Goal: Information Seeking & Learning: Learn about a topic

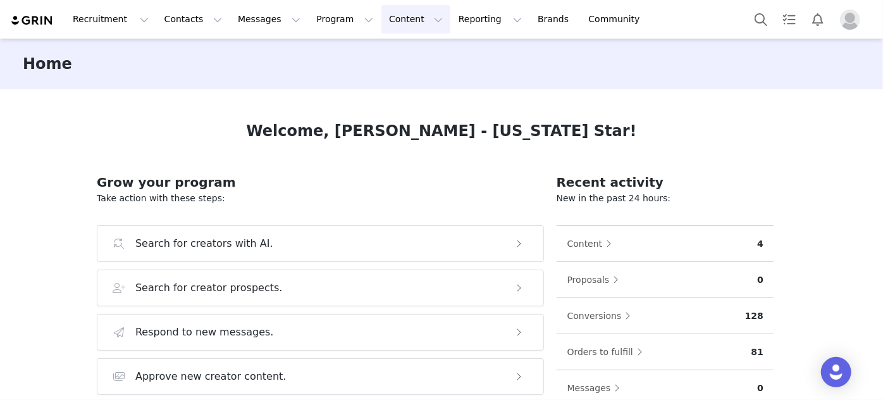
click at [382, 13] on button "Content Content" at bounding box center [416, 19] width 69 height 28
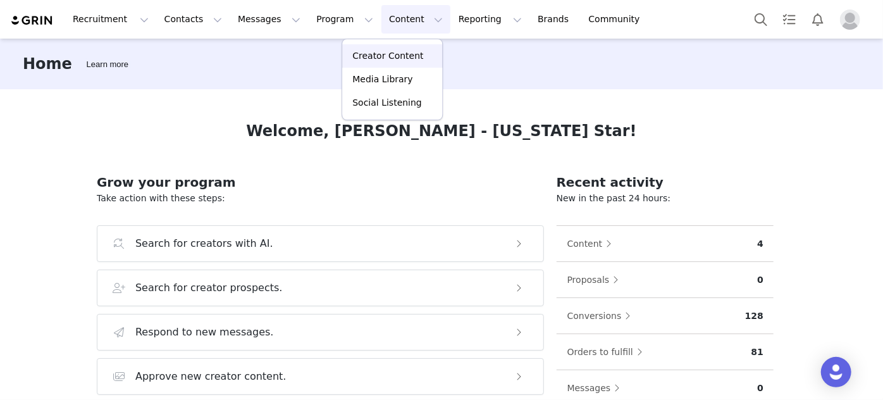
click at [363, 56] on p "Creator Content" at bounding box center [387, 55] width 71 height 13
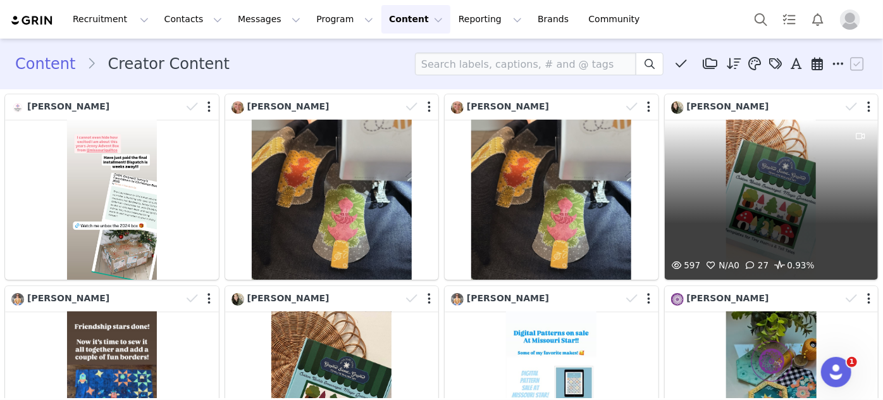
click at [783, 151] on div "597 N/A 0 27 0.93%" at bounding box center [772, 200] width 214 height 160
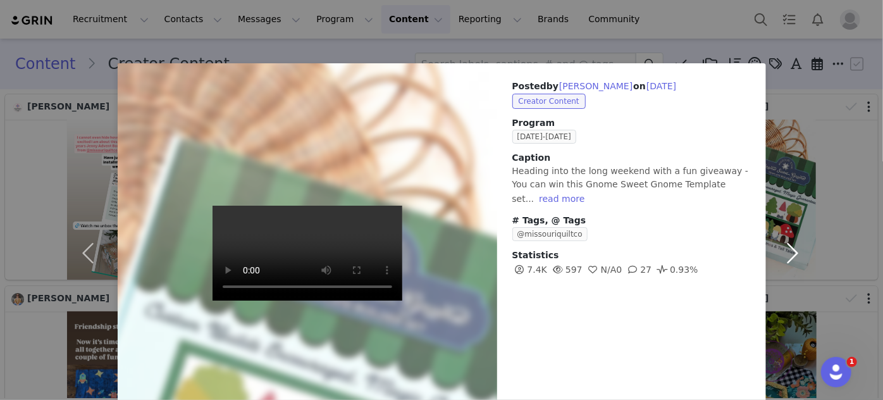
click at [780, 96] on button "button" at bounding box center [792, 253] width 53 height 380
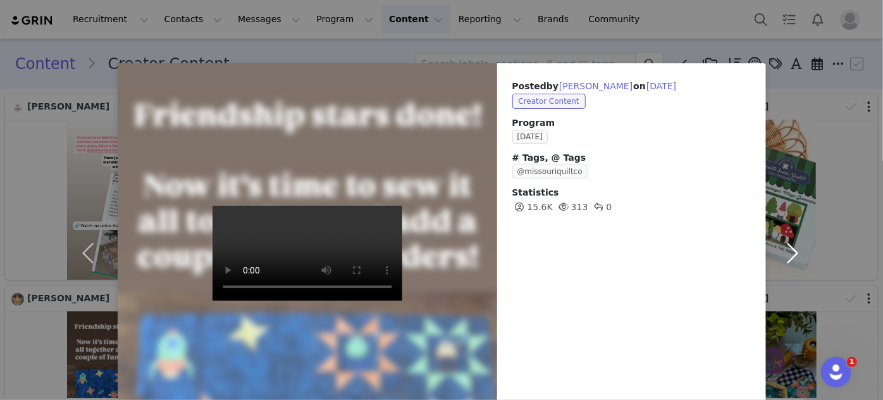
click at [780, 96] on button "button" at bounding box center [792, 253] width 53 height 380
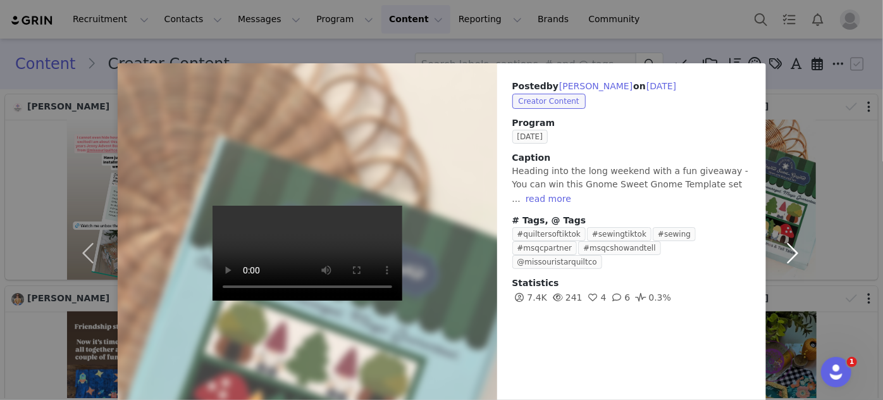
click at [780, 96] on button "button" at bounding box center [792, 253] width 53 height 380
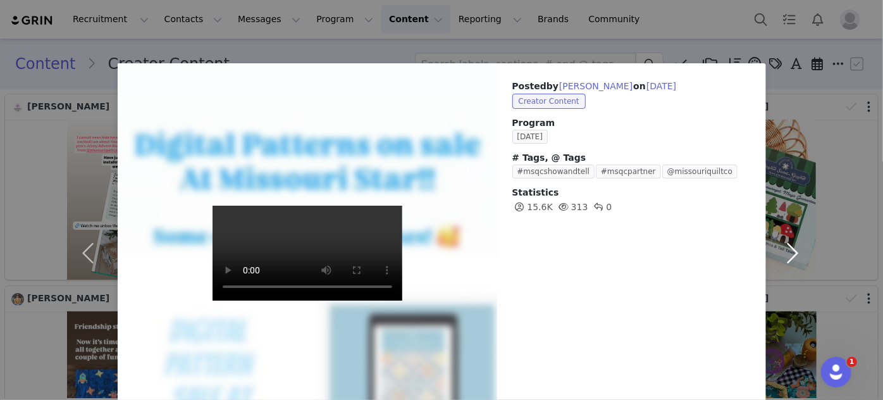
click at [780, 96] on button "button" at bounding box center [792, 253] width 53 height 380
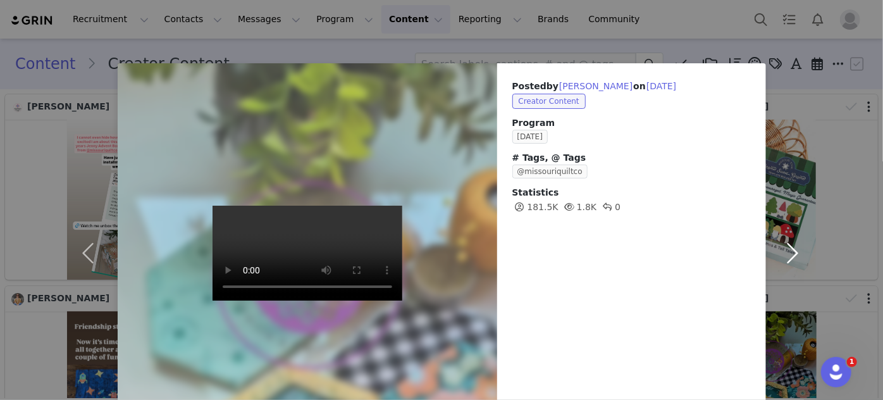
click at [780, 96] on button "button" at bounding box center [792, 253] width 53 height 380
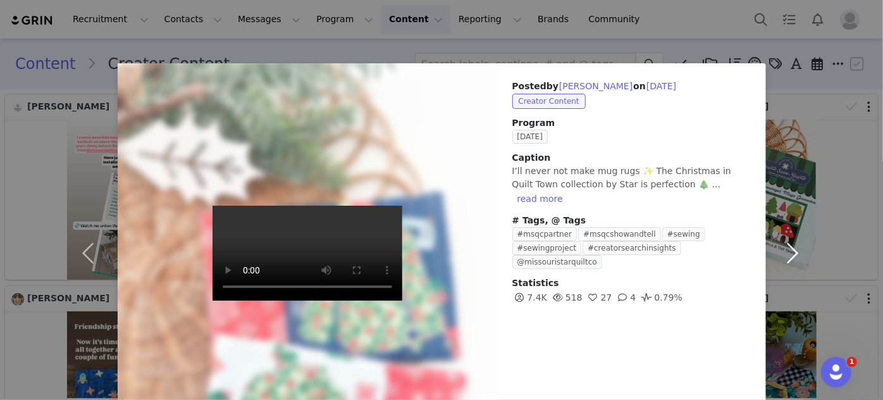
click at [780, 96] on button "button" at bounding box center [792, 253] width 53 height 380
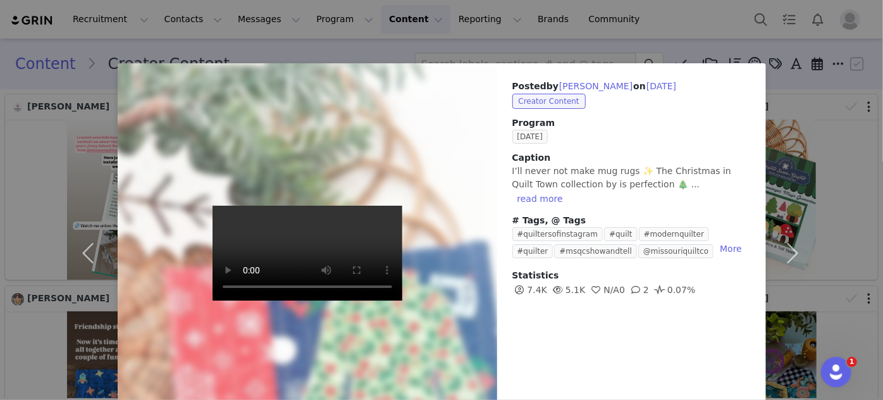
click at [604, 49] on div "Posted by [PERSON_NAME] on [DATE] Creator Content Program [DATE] Caption I’ll n…" at bounding box center [441, 200] width 883 height 400
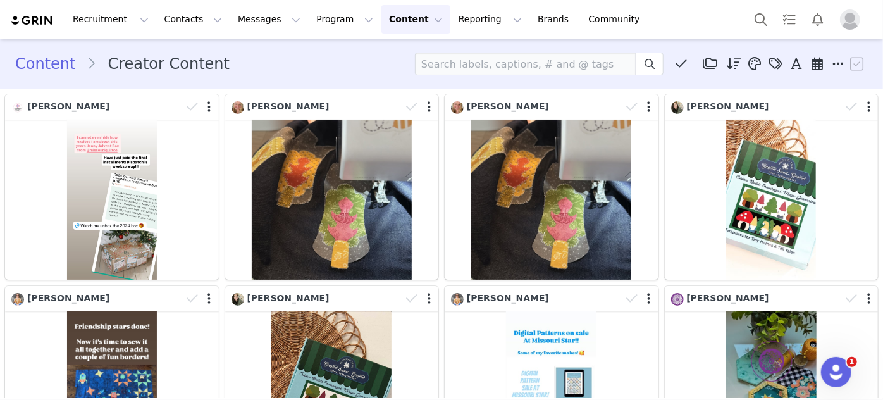
click at [382, 20] on button "Content Content" at bounding box center [416, 19] width 69 height 28
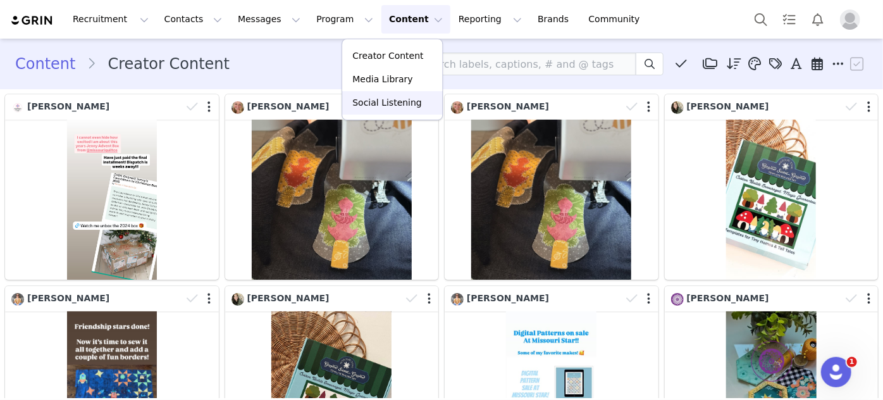
click at [366, 99] on p "Social Listening" at bounding box center [387, 102] width 70 height 13
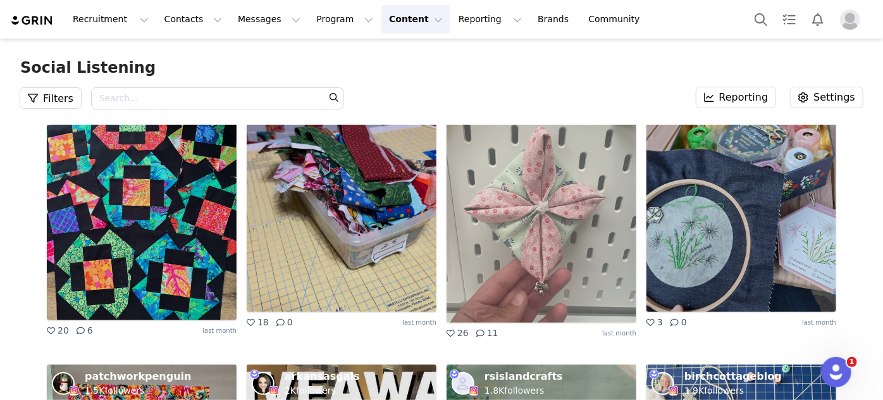
scroll to position [6271, 0]
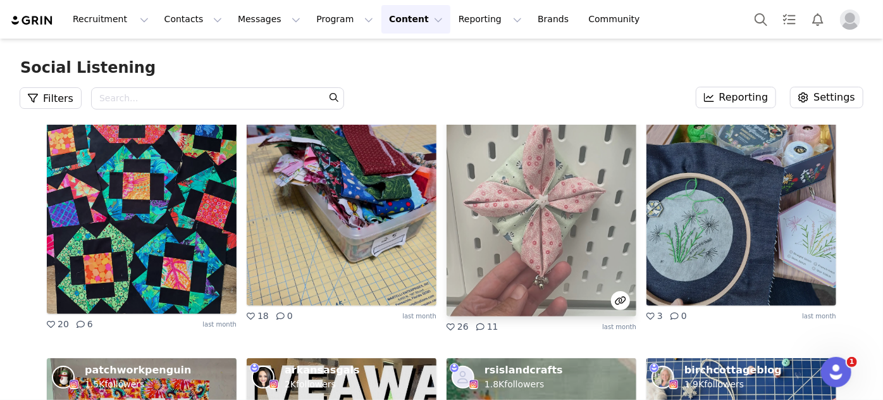
click at [538, 175] on img at bounding box center [542, 200] width 190 height 231
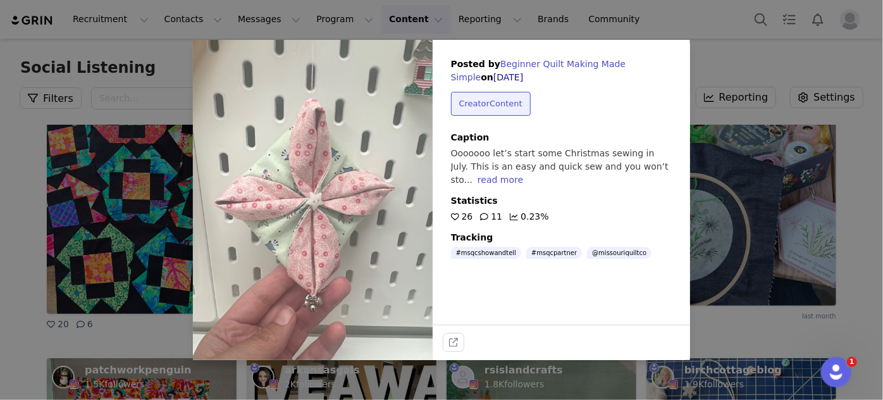
click at [523, 175] on div "read more" at bounding box center [501, 180] width 46 height 10
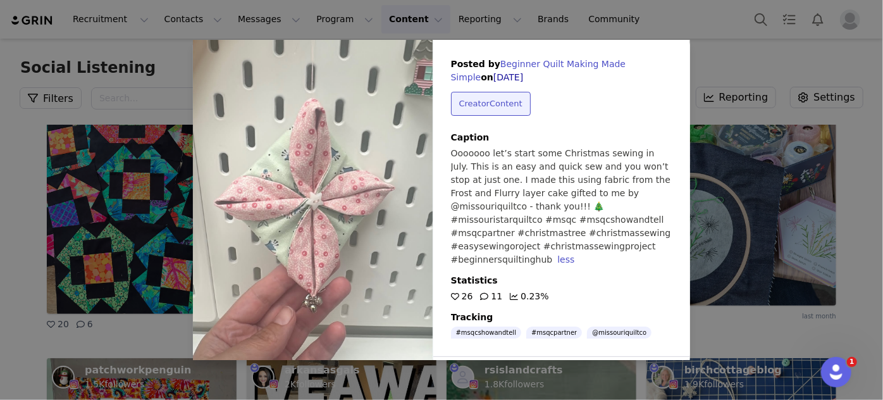
click at [723, 66] on div "Posted by Beginner Quilt Making Made Simple on [DATE] Creator Content Caption O…" at bounding box center [441, 200] width 883 height 400
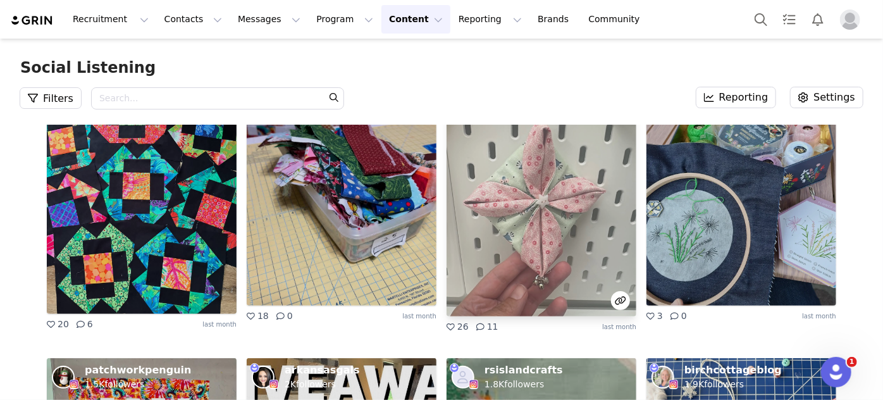
scroll to position [6615, 0]
